Goal: Navigation & Orientation: Find specific page/section

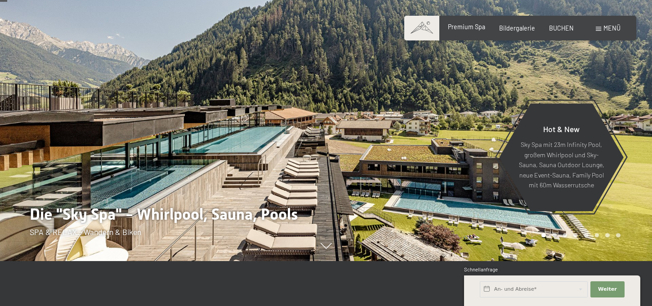
click at [464, 31] on div "Premium Spa Bildergalerie BUCHEN" at bounding box center [504, 28] width 168 height 9
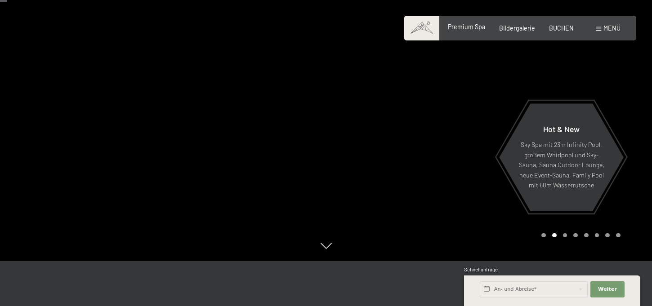
click at [472, 27] on span "Premium Spa" at bounding box center [466, 27] width 37 height 8
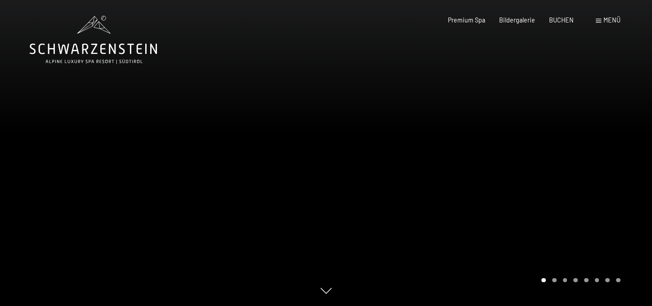
click at [589, 181] on div at bounding box center [489, 153] width 326 height 306
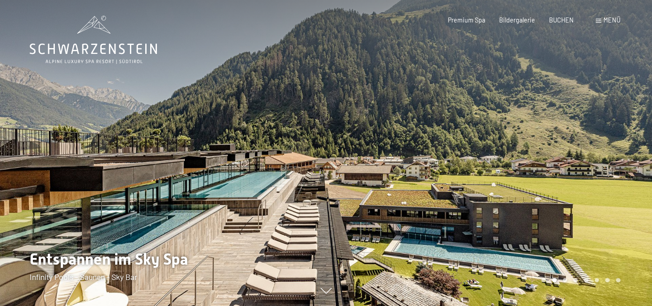
click at [589, 181] on div at bounding box center [489, 153] width 326 height 306
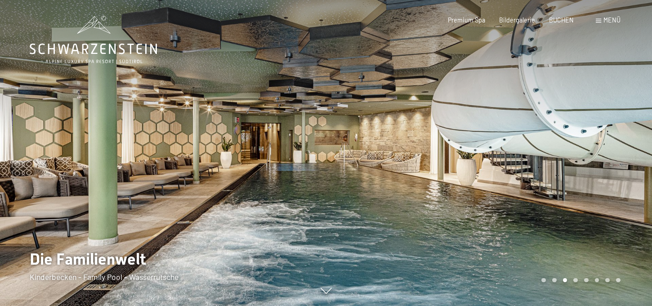
click at [516, 191] on div at bounding box center [489, 153] width 326 height 306
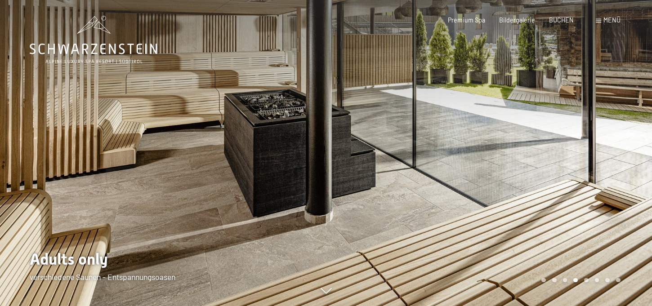
click at [560, 185] on div at bounding box center [489, 153] width 326 height 306
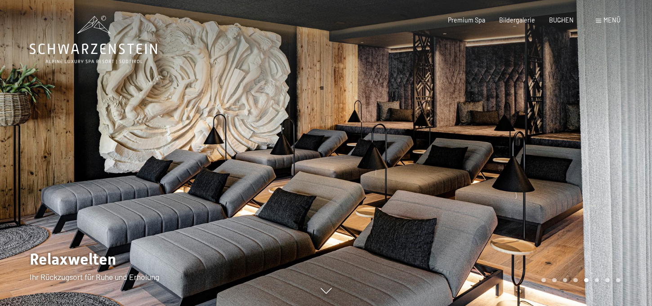
click at [560, 185] on div at bounding box center [489, 153] width 326 height 306
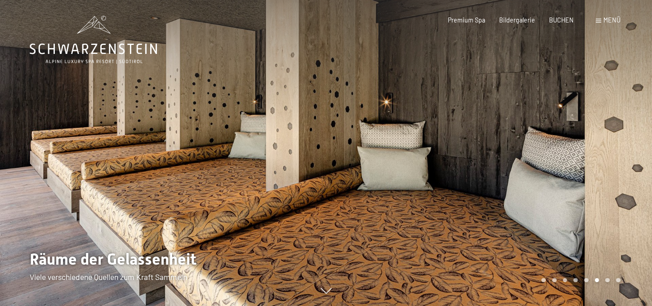
click at [560, 185] on div at bounding box center [489, 153] width 326 height 306
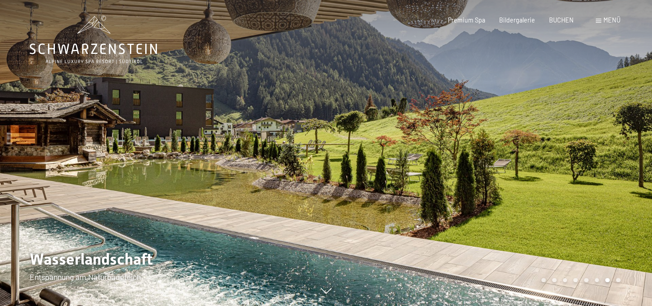
click at [560, 183] on div at bounding box center [489, 153] width 326 height 306
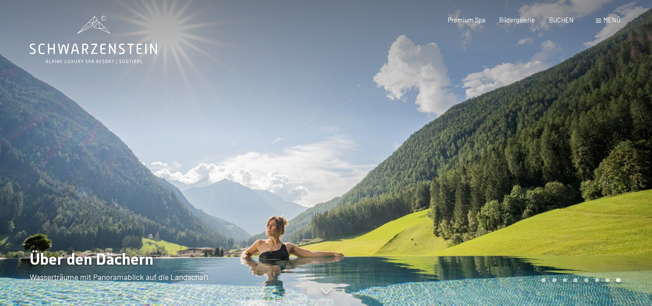
click at [560, 183] on div at bounding box center [489, 153] width 326 height 306
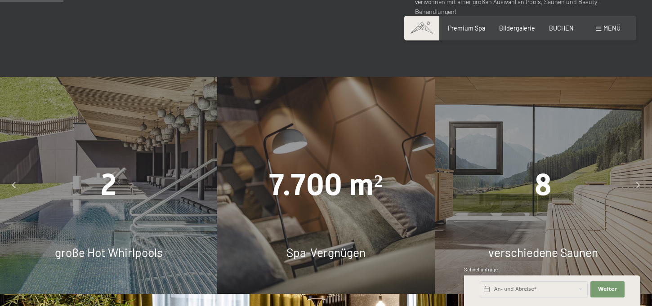
scroll to position [540, 0]
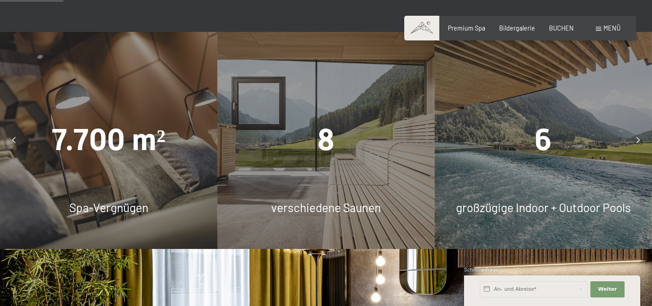
click at [638, 137] on icon at bounding box center [639, 140] width 4 height 6
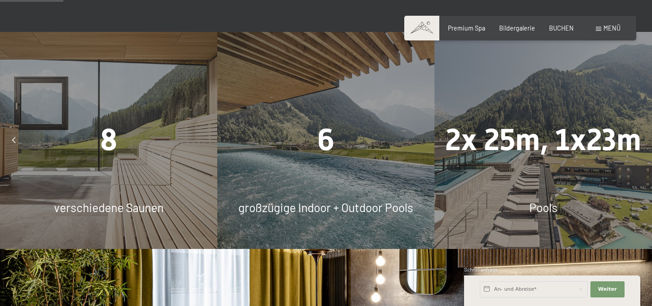
click at [638, 137] on icon at bounding box center [639, 140] width 4 height 6
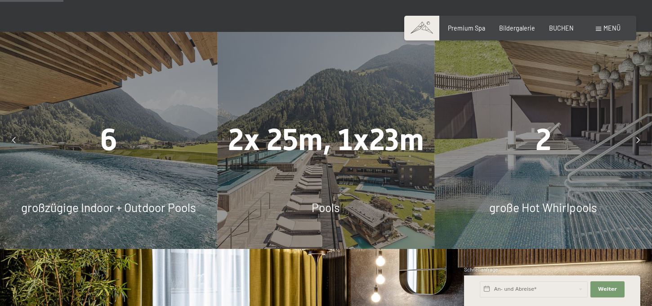
click at [352, 122] on span "2x 25m, 1x23m" at bounding box center [326, 139] width 196 height 35
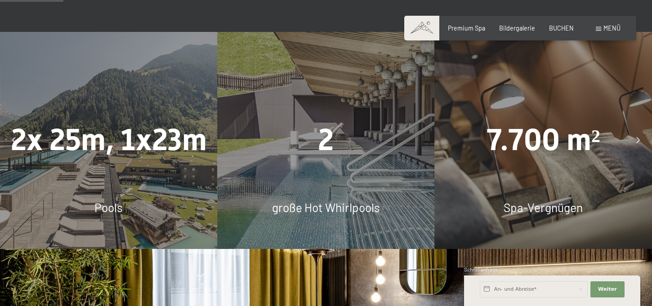
click at [633, 130] on div at bounding box center [639, 140] width 20 height 20
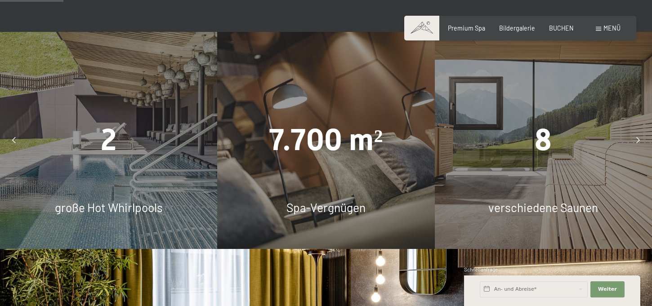
click at [505, 24] on div "Buchen Anfragen Premium Spa Bildergalerie BUCHEN Menü DE IT EN Gutschein Bilder…" at bounding box center [520, 28] width 200 height 9
click at [510, 25] on span "Bildergalerie" at bounding box center [517, 27] width 36 height 8
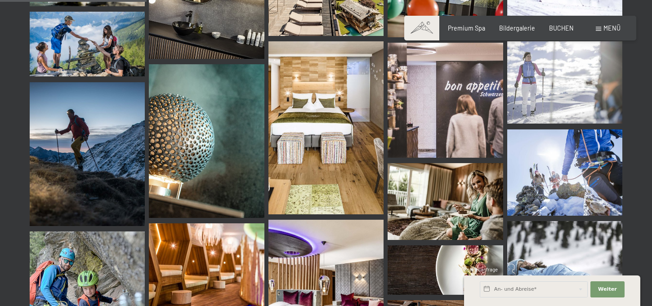
scroll to position [2115, 0]
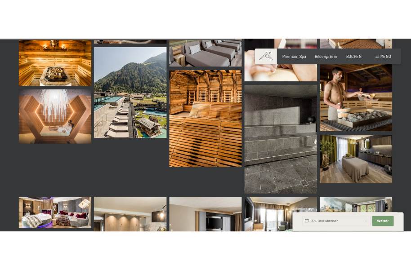
scroll to position [5309, 0]
